Goal: Find contact information: Find contact information

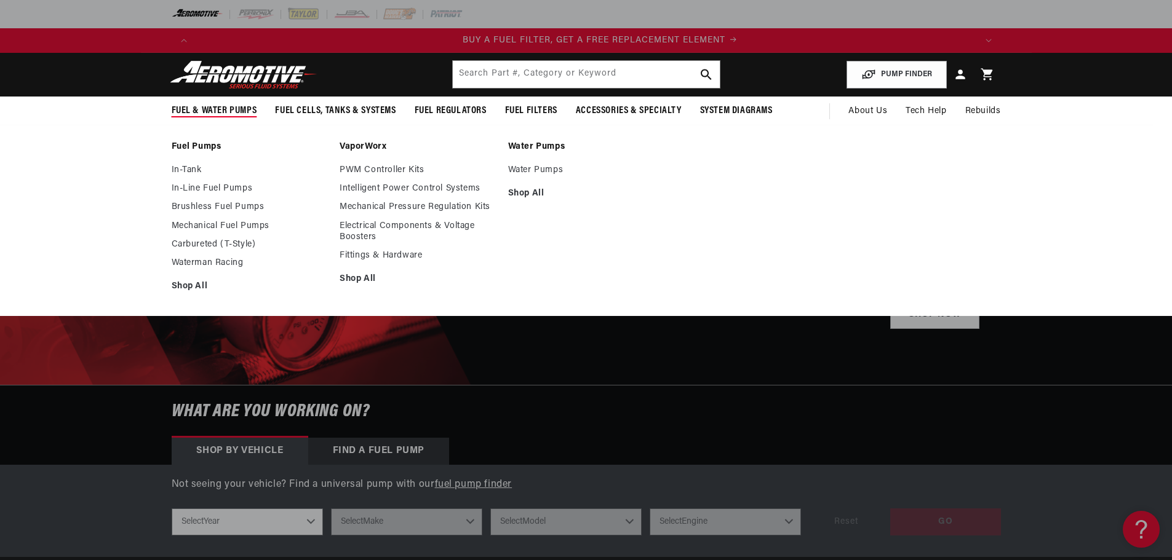
scroll to position [0, 780]
click at [198, 204] on link "Brushless Fuel Pumps" at bounding box center [250, 207] width 156 height 11
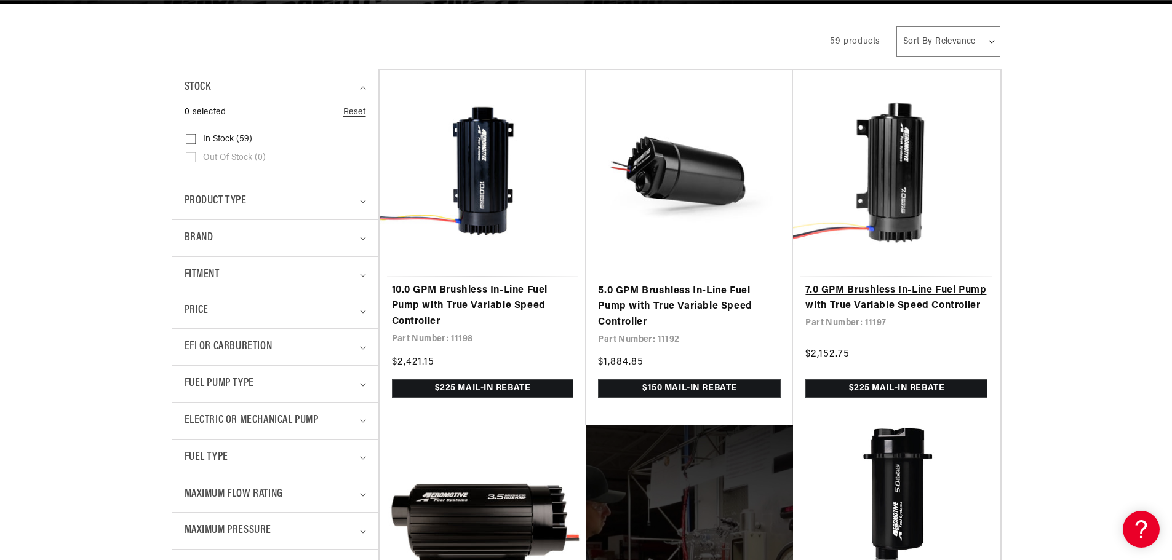
scroll to position [0, 780]
click at [891, 303] on link "7.0 GPM Brushless In-Line Fuel Pump with True Variable Speed Controller" at bounding box center [896, 298] width 182 height 31
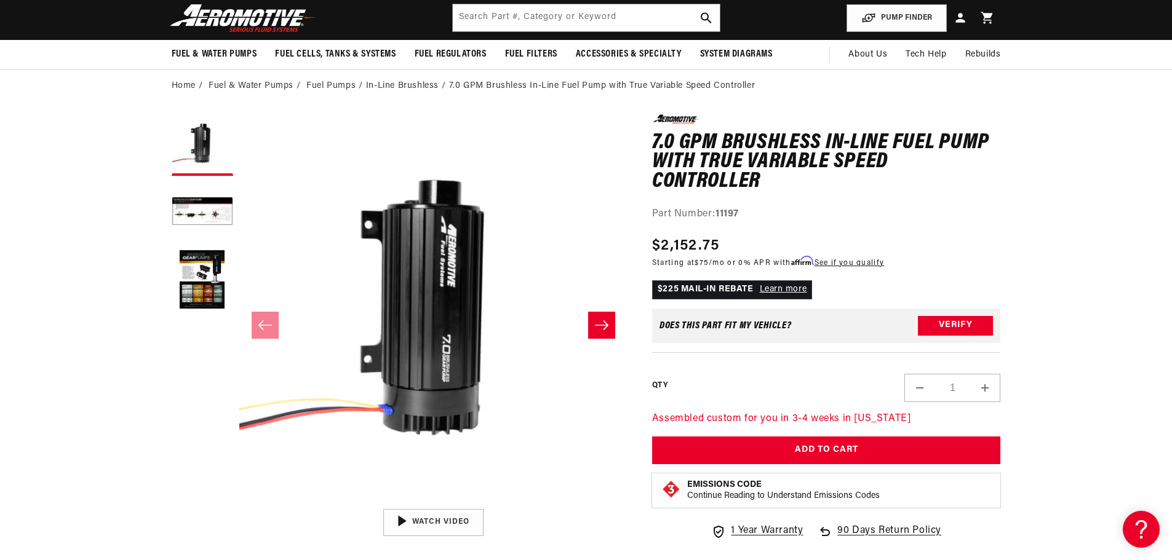
scroll to position [62, 0]
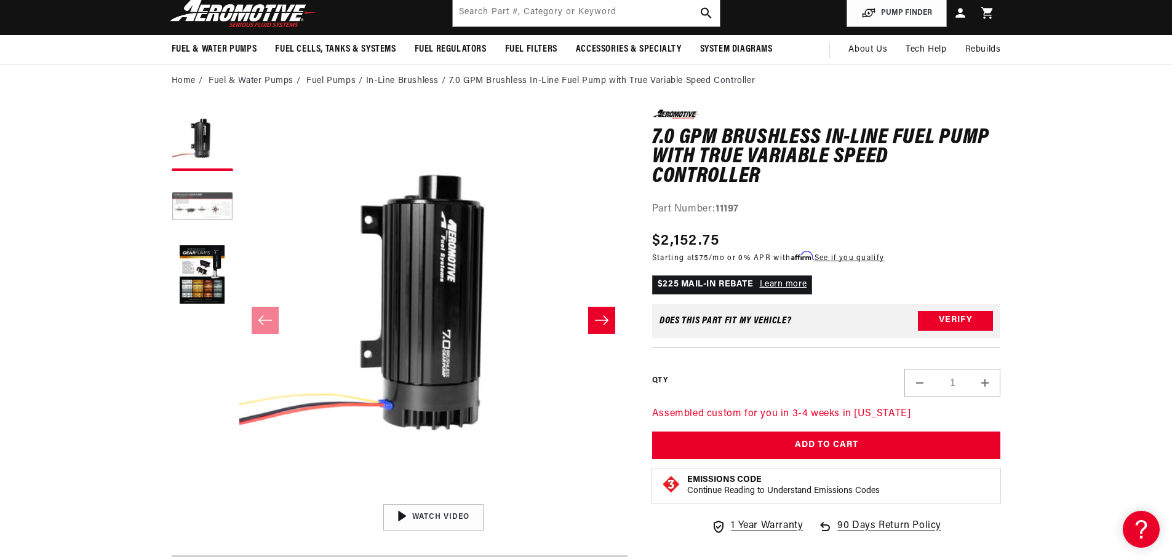
click at [207, 215] on button "Load image 2 in gallery view" at bounding box center [203, 208] width 62 height 62
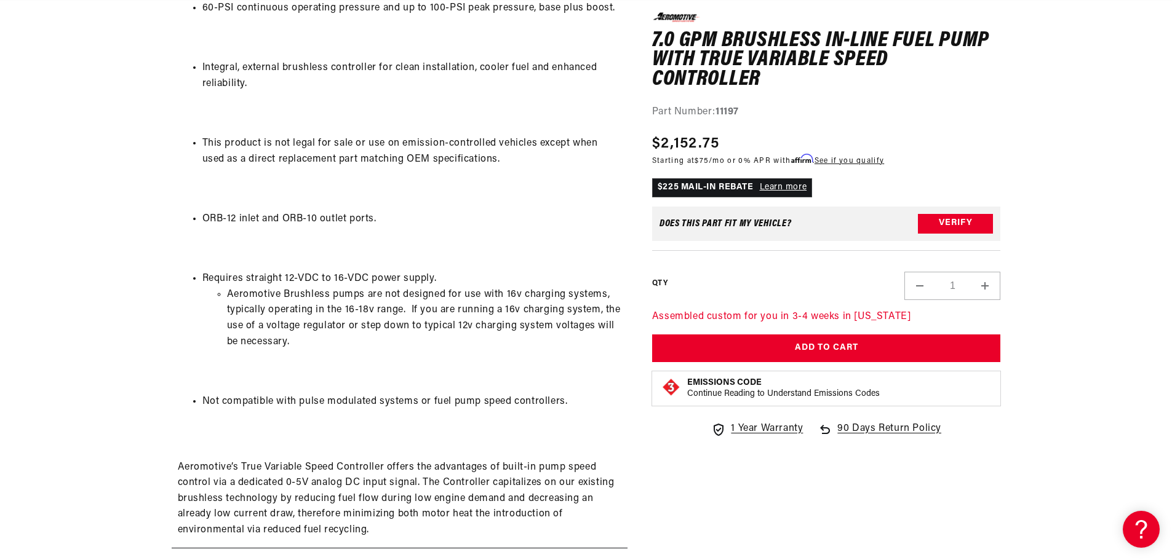
scroll to position [0, 0]
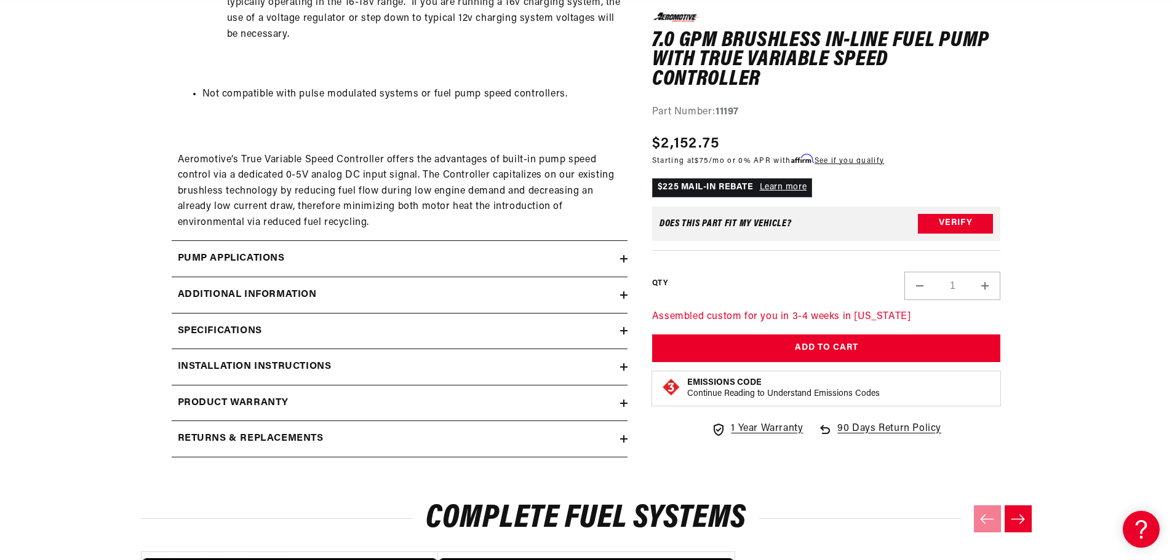
click at [192, 298] on h2 "Additional information" at bounding box center [247, 295] width 139 height 16
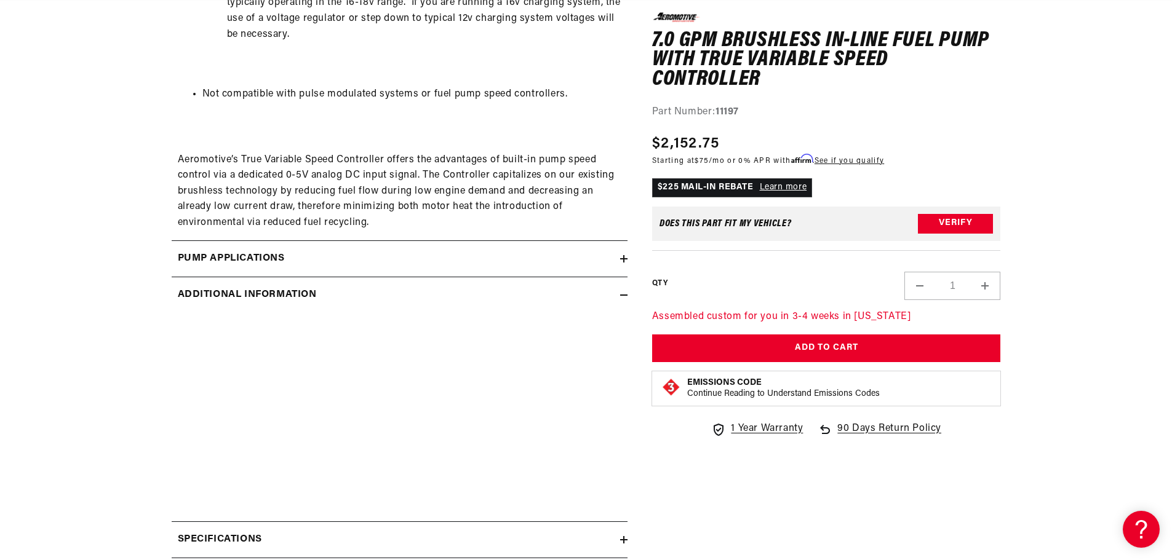
click at [192, 298] on h2 "Additional information" at bounding box center [247, 295] width 139 height 16
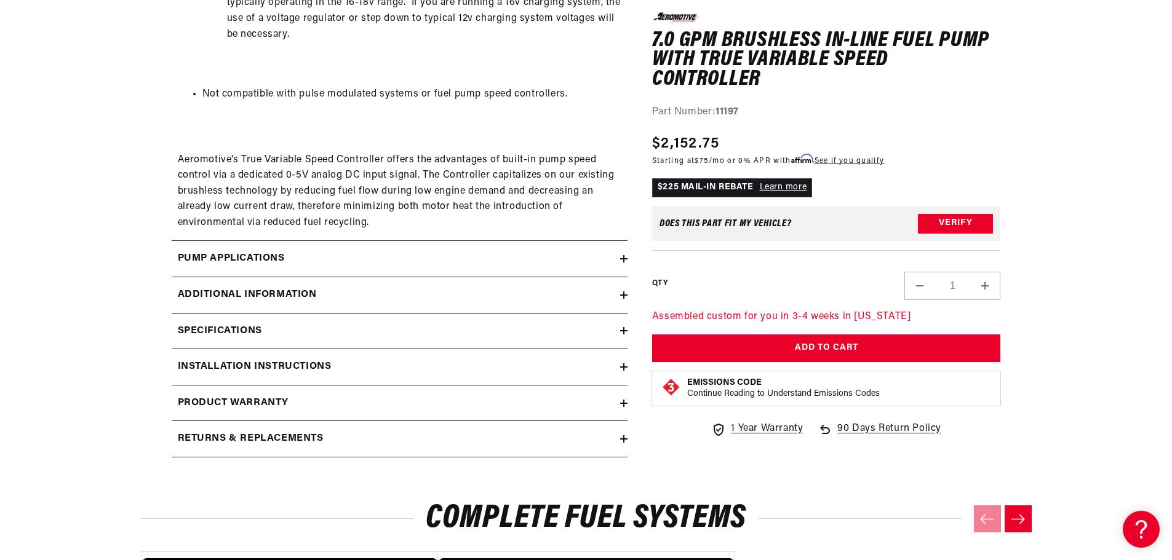
click at [195, 325] on h2 "Specifications" at bounding box center [220, 332] width 84 height 16
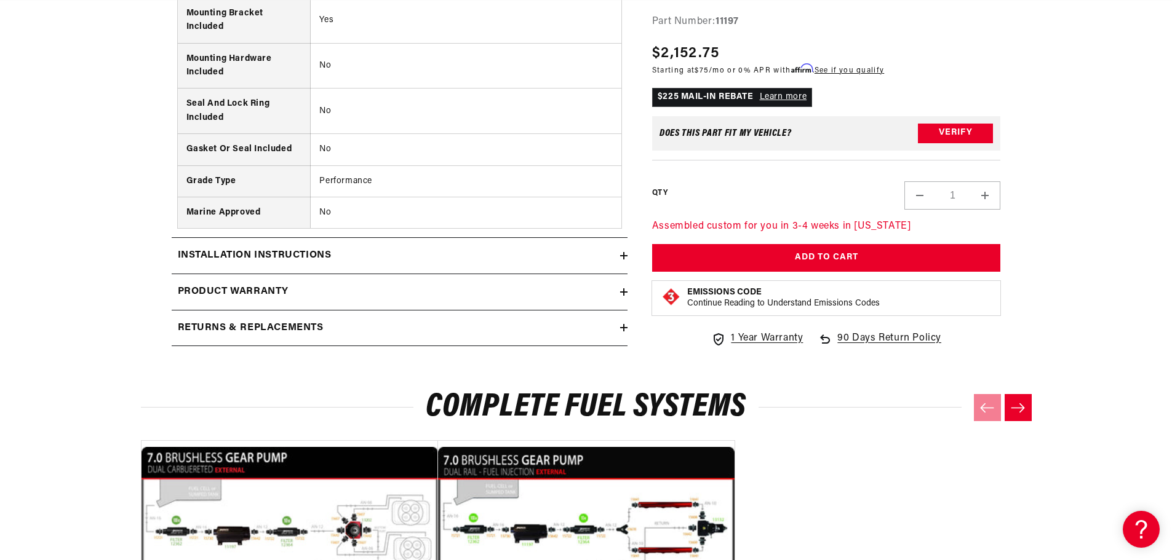
click at [211, 253] on h2 "Installation Instructions" at bounding box center [255, 256] width 154 height 16
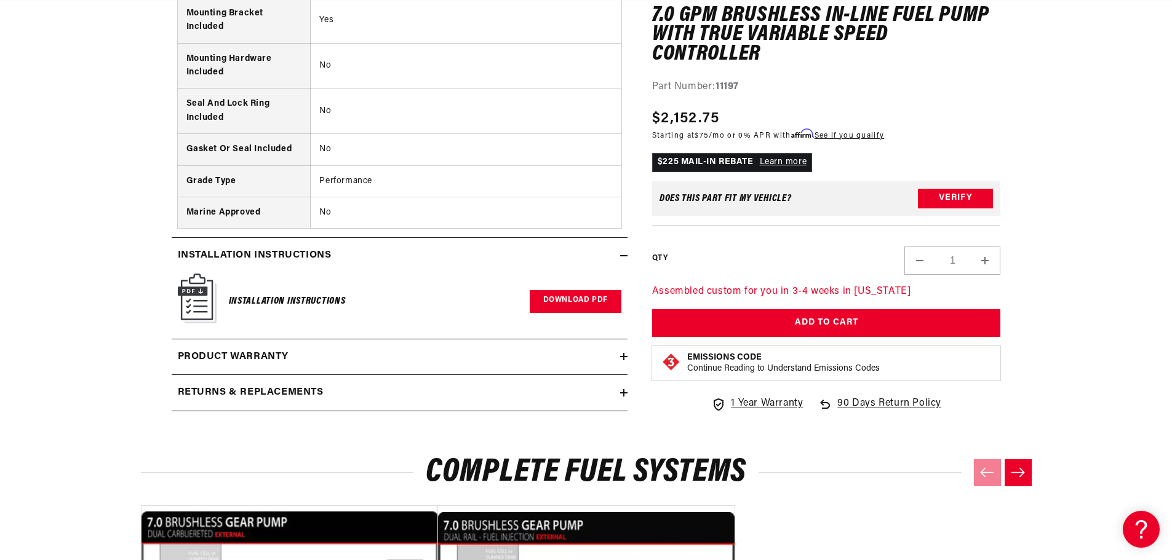
click at [555, 305] on link "Download PDF" at bounding box center [576, 301] width 92 height 23
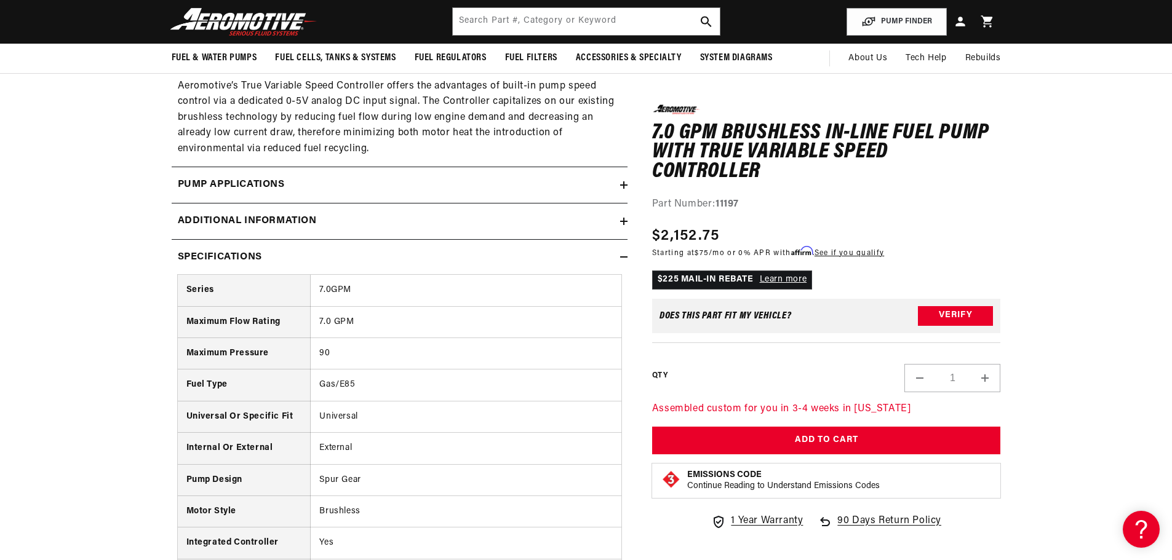
scroll to position [1661, 0]
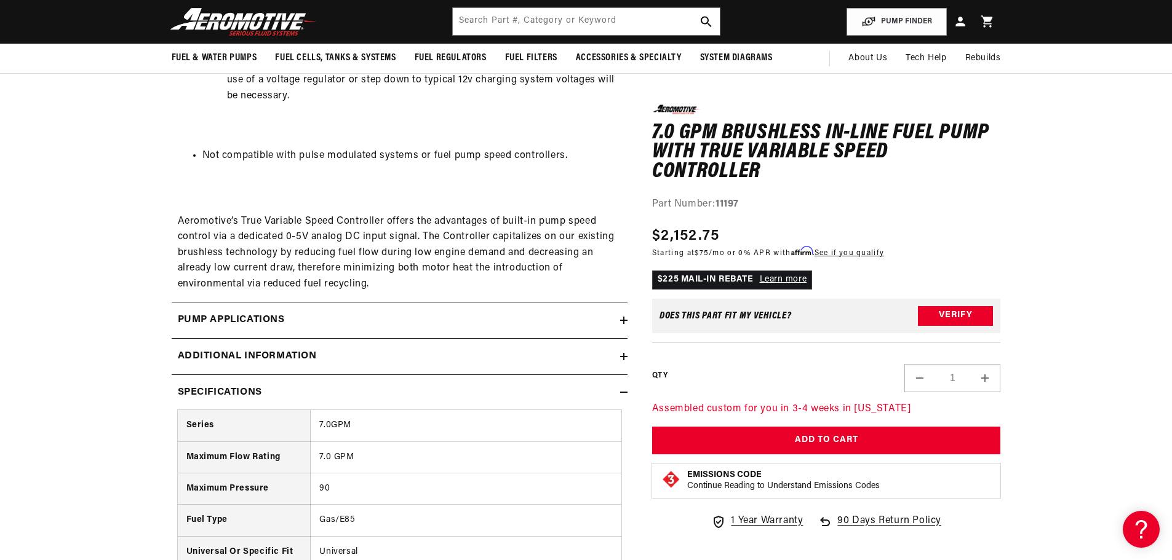
click at [218, 395] on h2 "Specifications" at bounding box center [220, 393] width 84 height 16
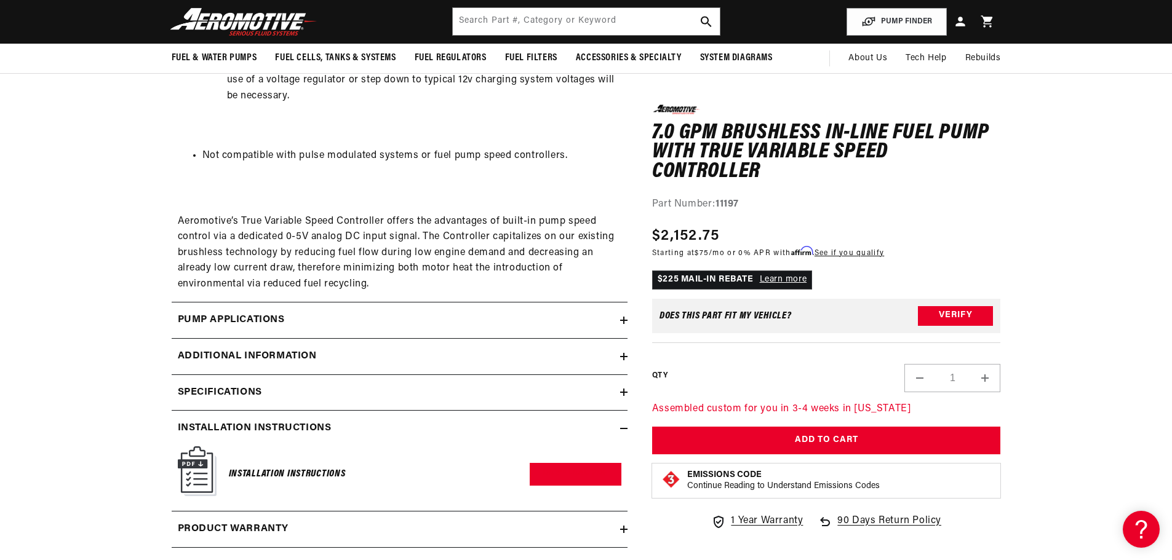
click at [210, 322] on h2 "Pump Applications" at bounding box center [231, 320] width 107 height 16
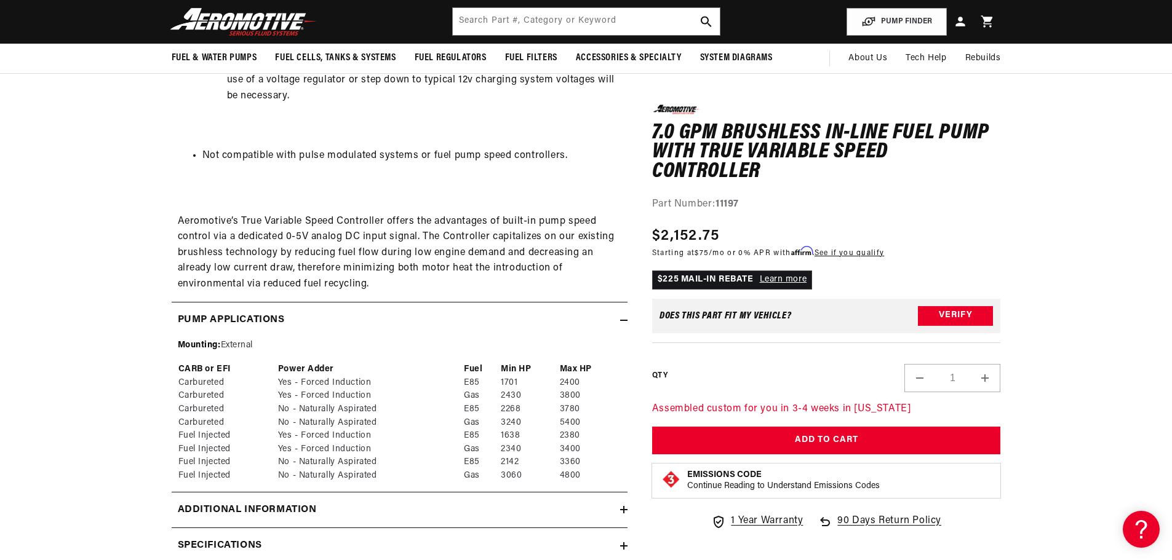
scroll to position [0, 0]
click at [210, 322] on h2 "Pump Applications" at bounding box center [231, 320] width 107 height 16
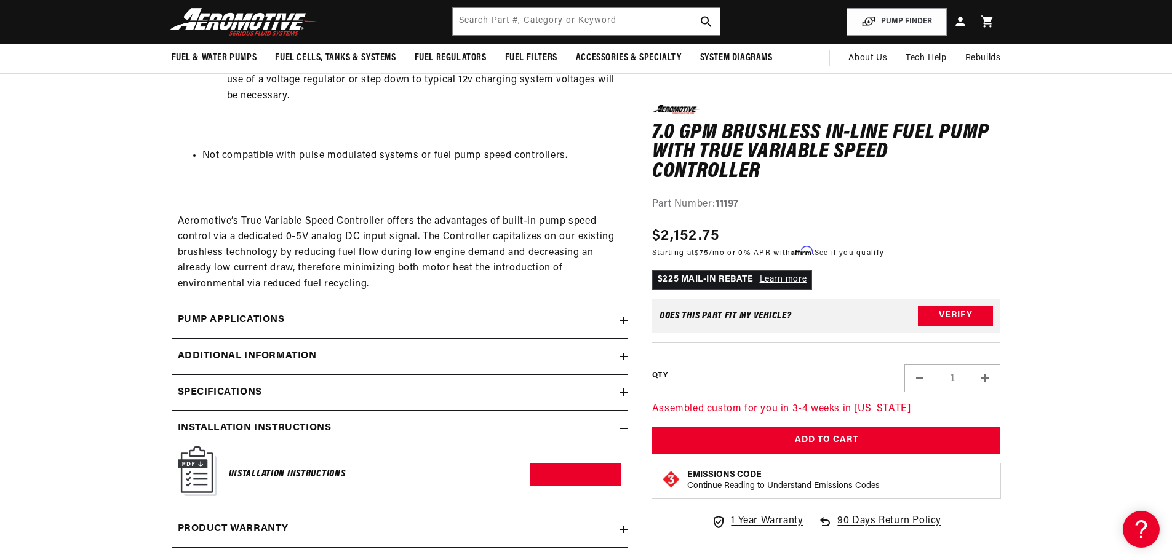
click at [210, 356] on h2 "Additional information" at bounding box center [247, 357] width 139 height 16
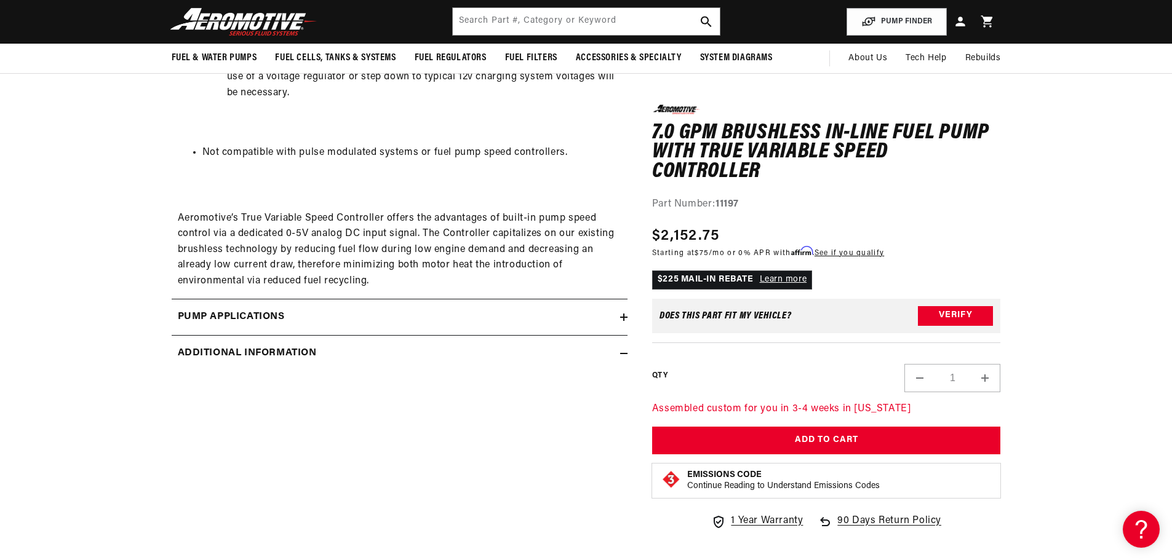
scroll to position [1661, 0]
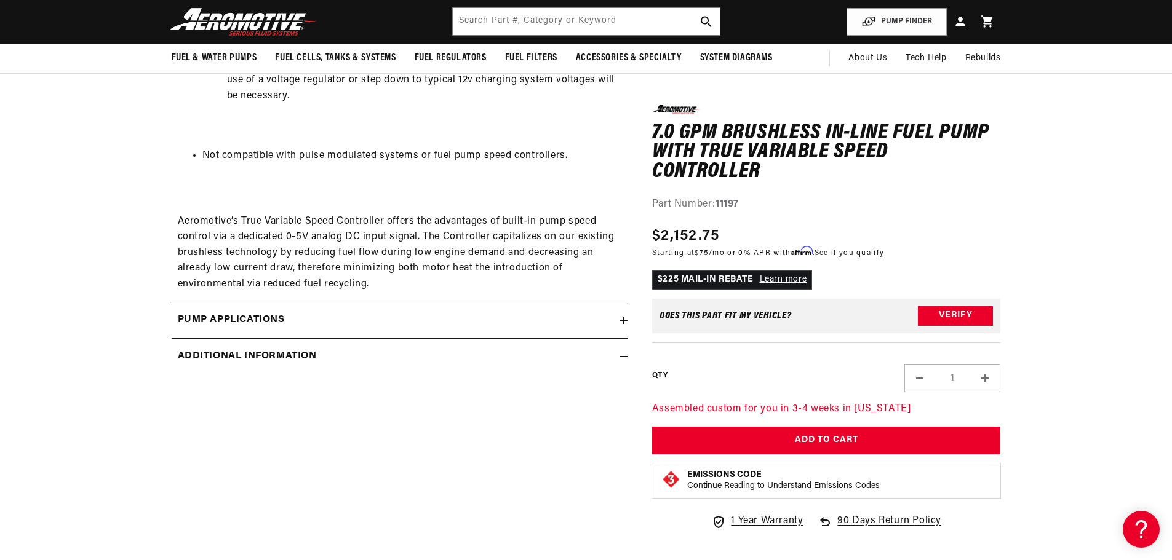
click at [215, 357] on h2 "Additional information" at bounding box center [247, 357] width 139 height 16
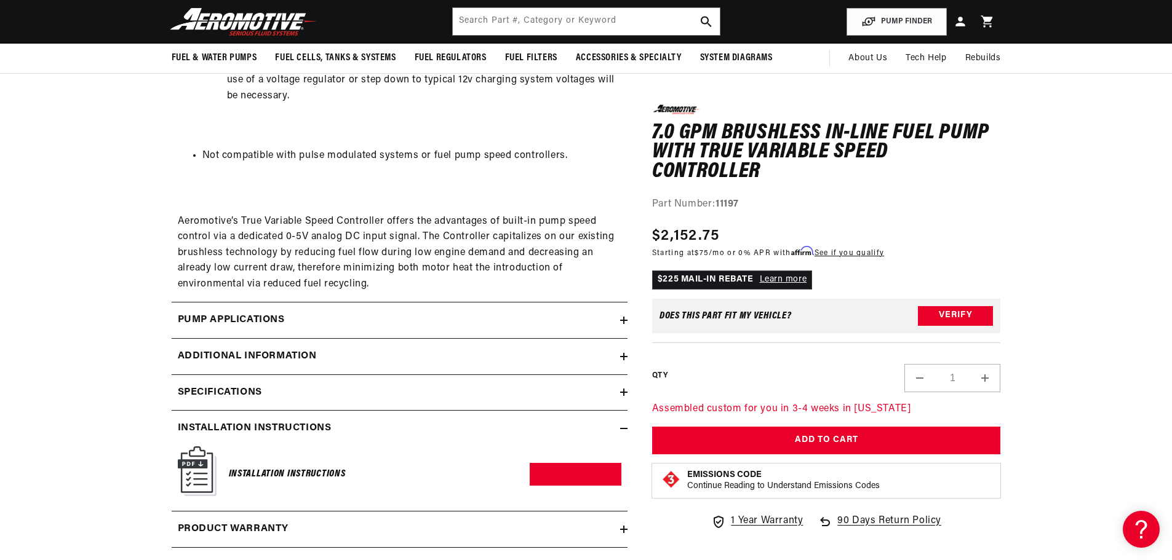
click at [203, 359] on h2 "Additional information" at bounding box center [247, 357] width 139 height 16
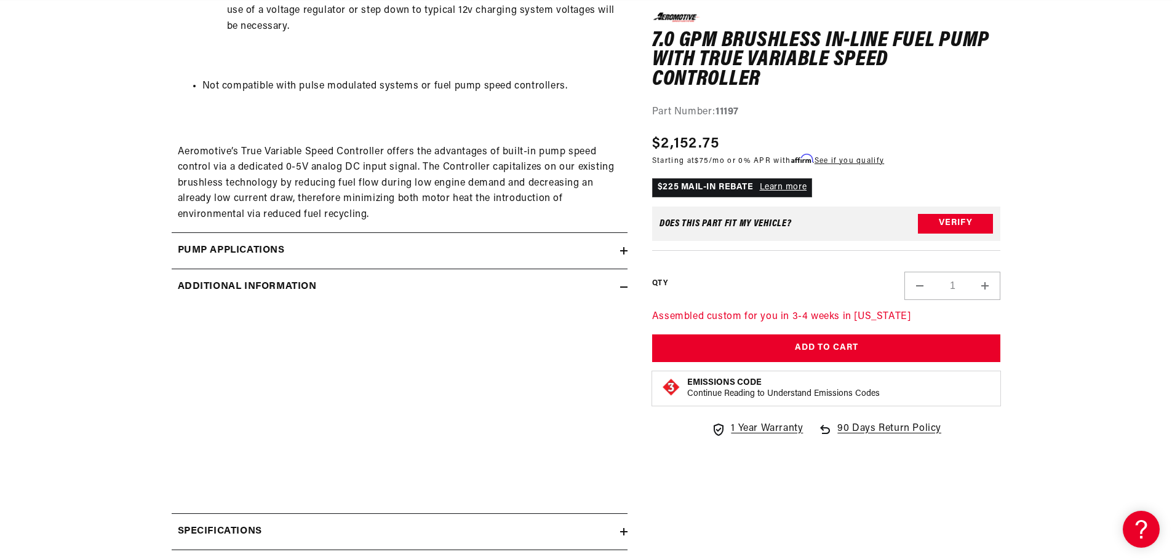
scroll to position [0, 780]
click at [215, 285] on h2 "Additional information" at bounding box center [247, 287] width 139 height 16
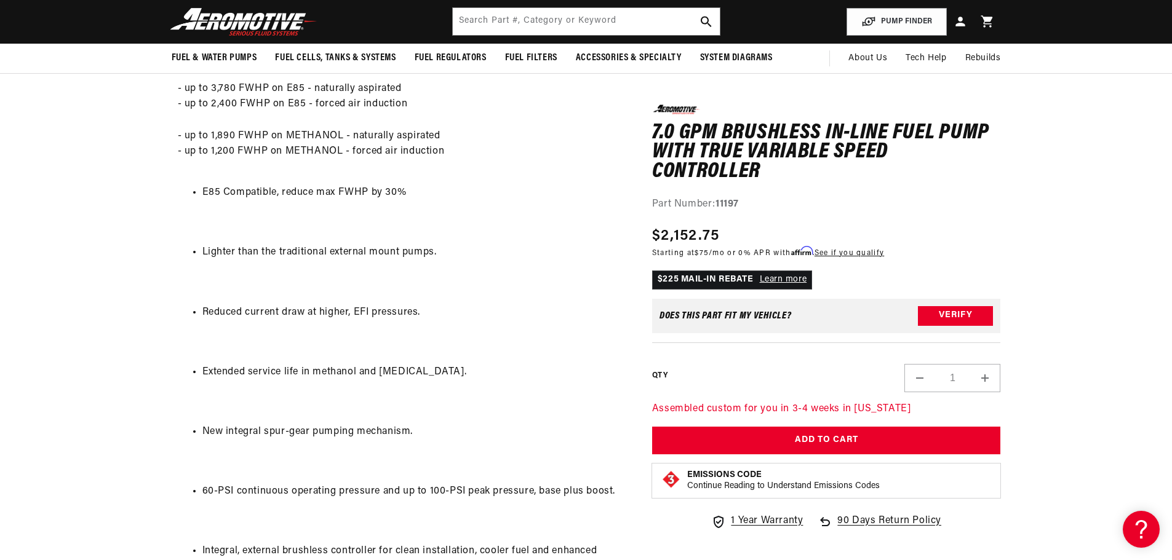
scroll to position [902, 0]
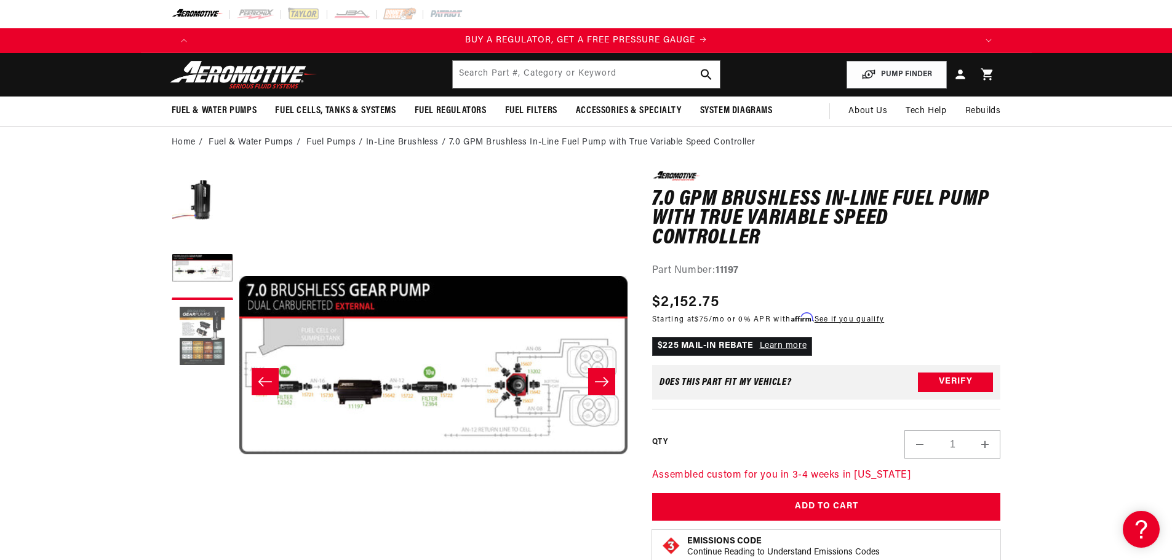
click at [202, 338] on button "Load image 3 in gallery view" at bounding box center [203, 337] width 62 height 62
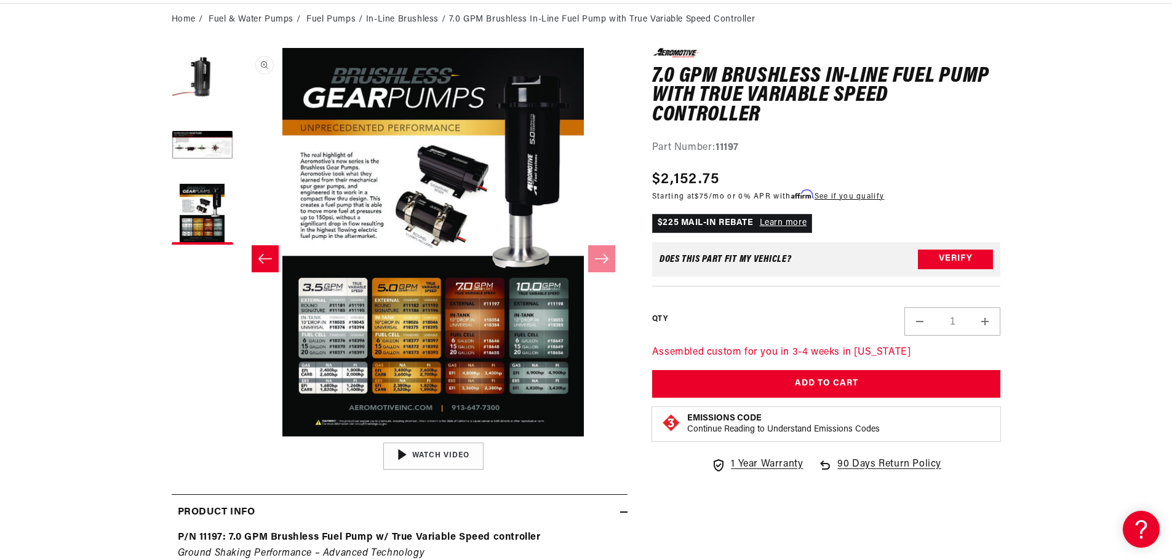
click at [239, 437] on button "Open media 3 in modal" at bounding box center [239, 437] width 0 height 0
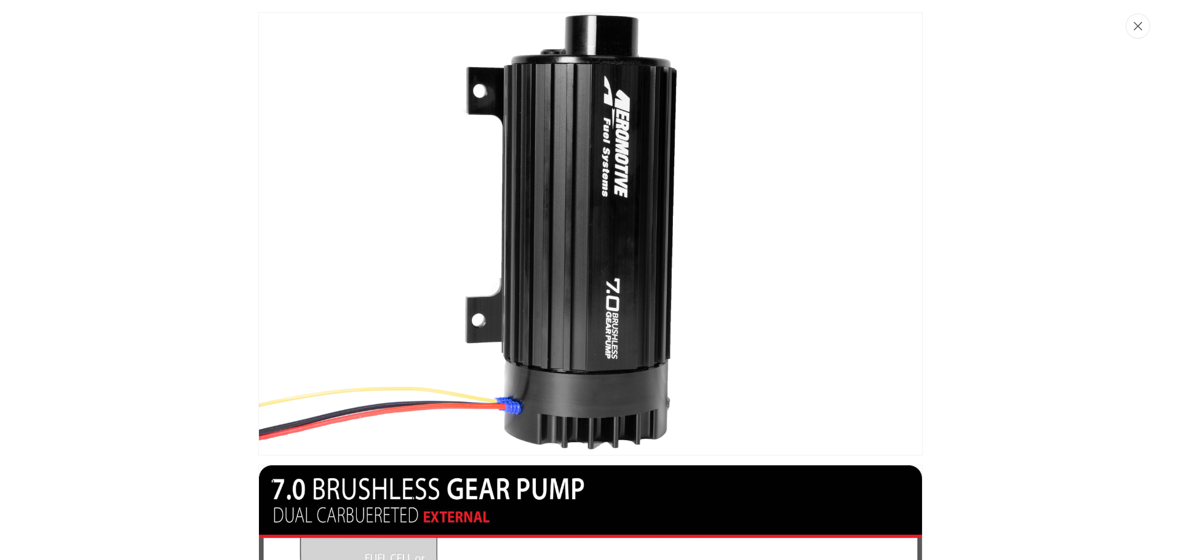
click at [1144, 21] on button "Close" at bounding box center [1138, 26] width 25 height 25
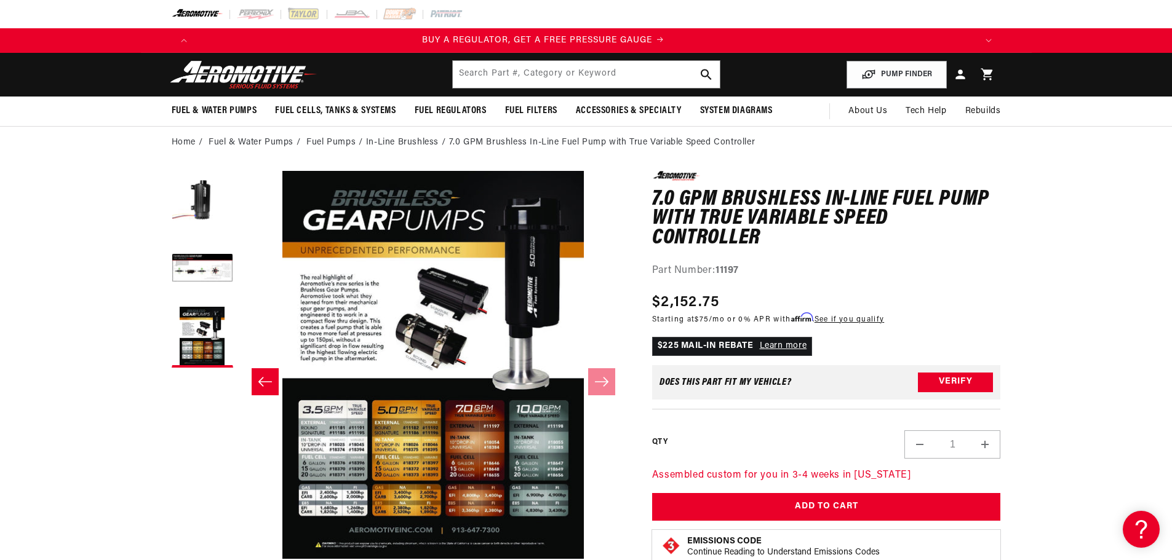
click at [407, 143] on li "In-Line Brushless" at bounding box center [407, 143] width 83 height 14
click at [343, 143] on link "Fuel Pumps" at bounding box center [330, 143] width 49 height 14
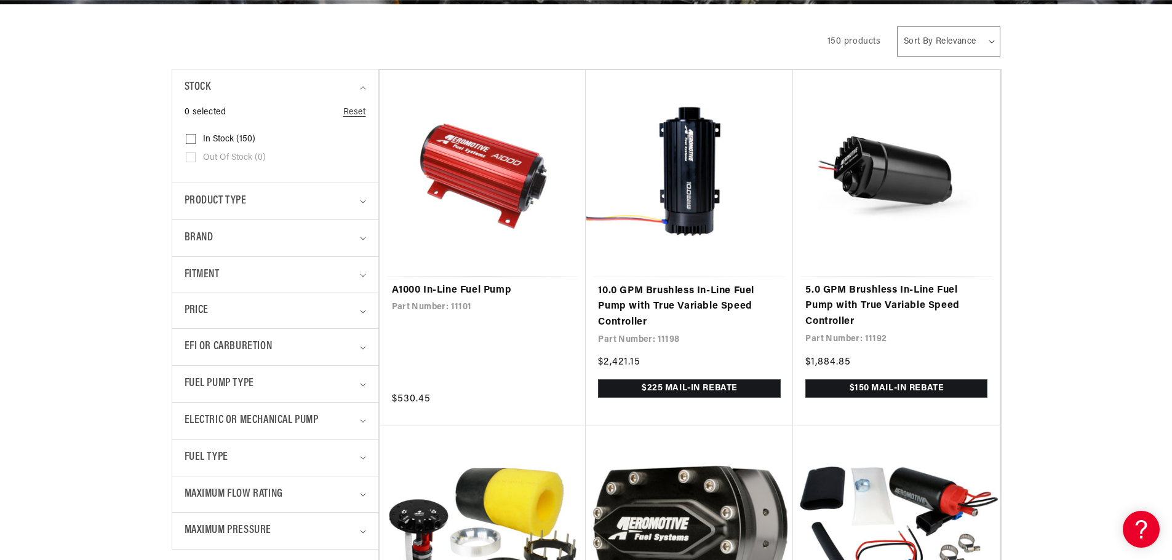
scroll to position [0, 780]
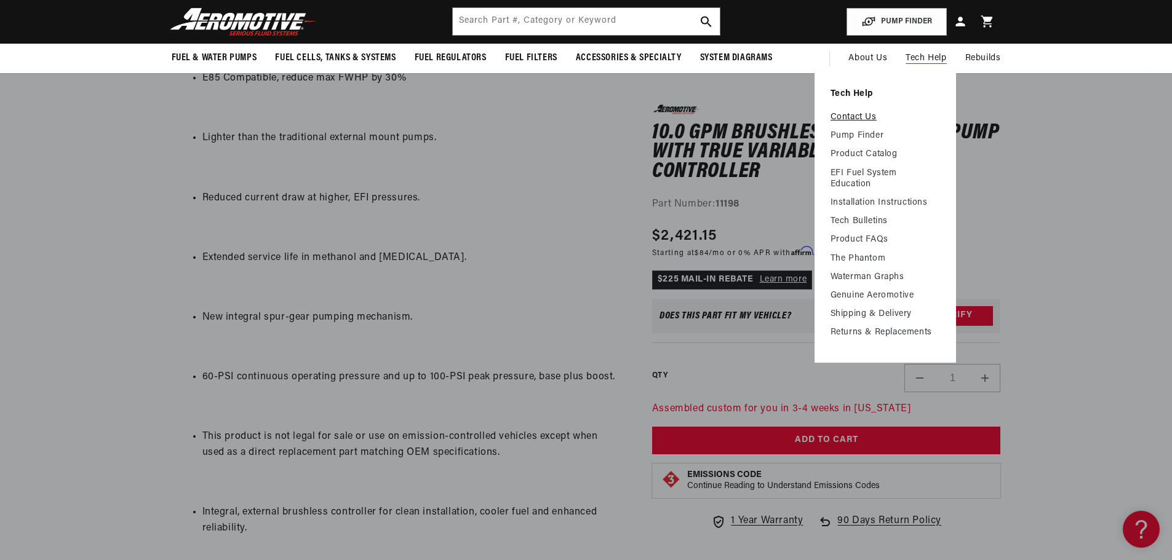
click at [862, 119] on link "Contact Us" at bounding box center [884, 117] width 109 height 11
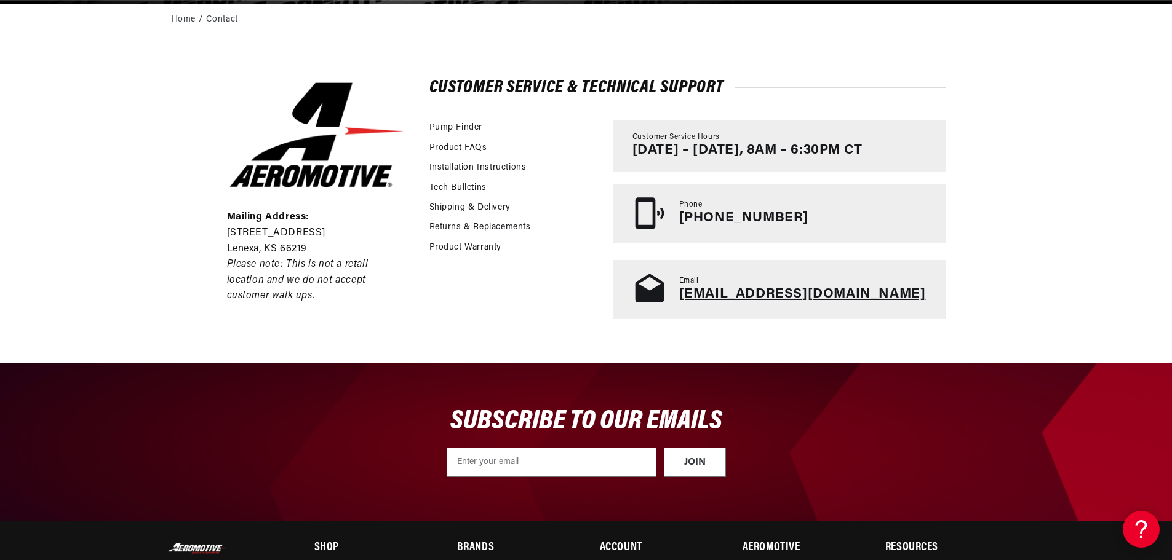
scroll to position [0, 780]
click at [797, 290] on link "[EMAIL_ADDRESS][DOMAIN_NAME]" at bounding box center [802, 294] width 247 height 14
